Goal: Information Seeking & Learning: Check status

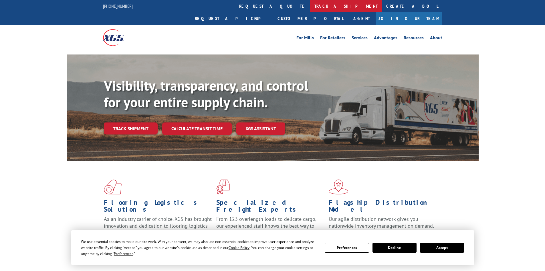
click at [310, 4] on link "track a shipment" at bounding box center [346, 6] width 72 height 12
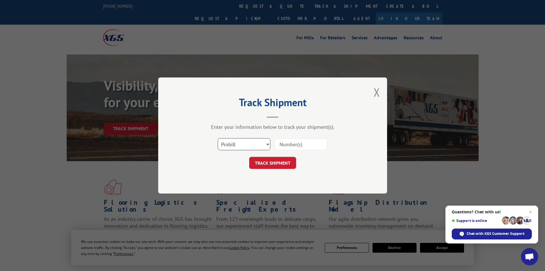
click at [241, 142] on select "Select category... Probill BOL PO" at bounding box center [244, 144] width 53 height 12
select select "bol"
click at [218, 138] on select "Select category... Probill BOL PO" at bounding box center [244, 144] width 53 height 12
click at [289, 144] on input at bounding box center [301, 144] width 53 height 12
paste input "468482"
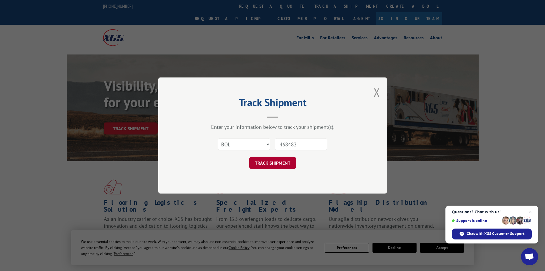
type input "468482"
click at [269, 160] on button "TRACK SHIPMENT" at bounding box center [272, 163] width 47 height 12
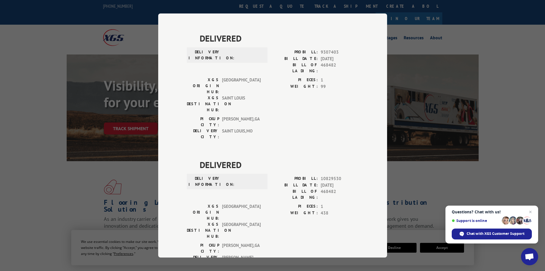
scroll to position [229, 0]
